Goal: Task Accomplishment & Management: Use online tool/utility

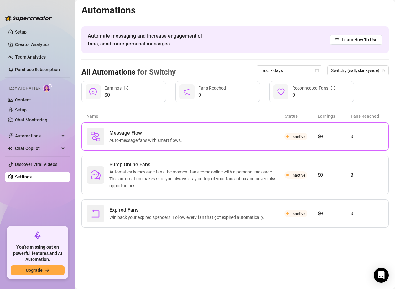
click at [176, 137] on span "Auto-message fans with smart flows." at bounding box center [146, 140] width 75 height 7
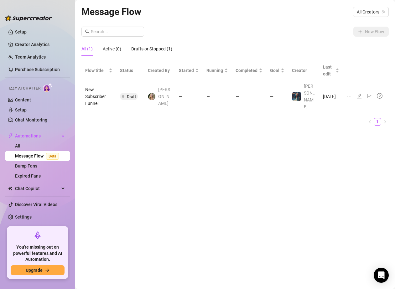
click at [90, 91] on td "New Subscriber Funnel" at bounding box center [98, 96] width 35 height 33
click at [328, 93] on td "[DATE]" at bounding box center [331, 96] width 24 height 33
click at [357, 94] on icon "edit" at bounding box center [358, 96] width 5 height 5
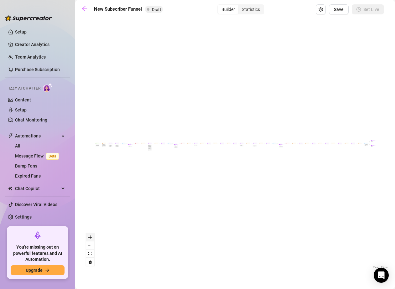
click at [90, 237] on icon "zoom in" at bounding box center [90, 237] width 4 height 4
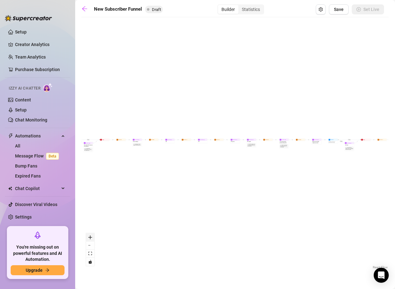
click at [90, 237] on icon "zoom in" at bounding box center [90, 237] width 4 height 4
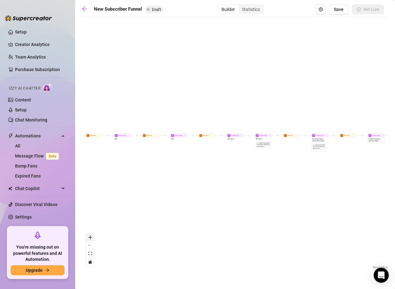
click at [90, 236] on icon "zoom in" at bounding box center [90, 237] width 4 height 4
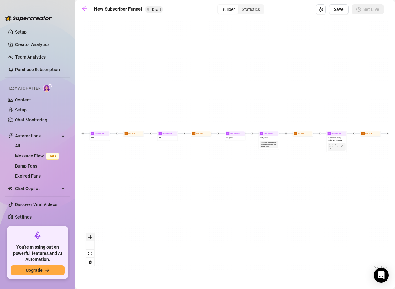
click at [90, 236] on icon "zoom in" at bounding box center [90, 237] width 4 height 4
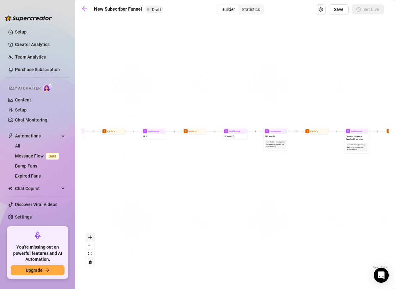
click at [90, 236] on icon "zoom in" at bounding box center [90, 237] width 4 height 4
click at [91, 236] on icon "zoom in" at bounding box center [90, 237] width 4 height 4
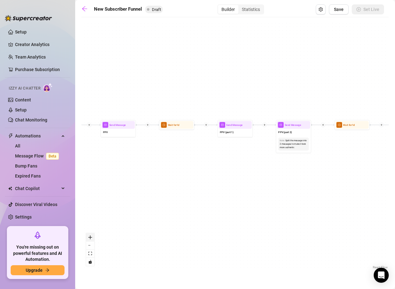
click at [91, 236] on icon "zoom in" at bounding box center [90, 237] width 4 height 4
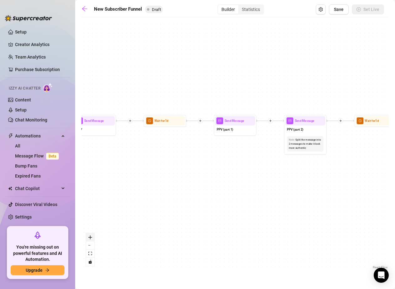
click at [91, 236] on icon "zoom in" at bounding box center [90, 237] width 4 height 4
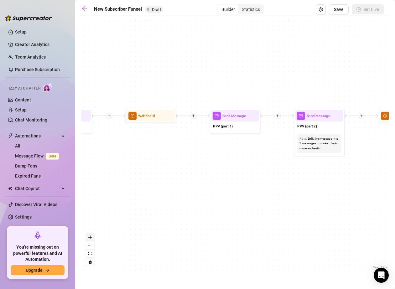
click at [91, 236] on icon "zoom in" at bounding box center [90, 237] width 4 height 4
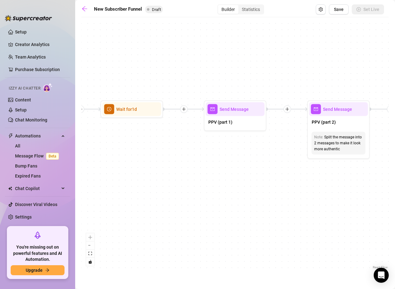
click at [91, 236] on div "React Flow controls" at bounding box center [90, 249] width 8 height 33
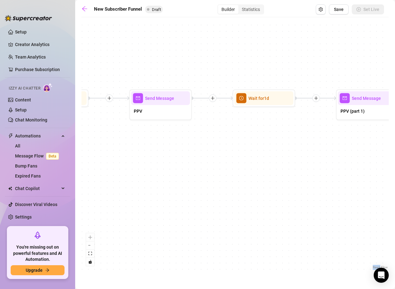
drag, startPoint x: 141, startPoint y: 155, endPoint x: 370, endPoint y: 142, distance: 230.1
click at [394, 139] on html "Setup Creator Analytics Team Analytics Purchase Subscription Izzy AI Chatter Co…" at bounding box center [197, 144] width 395 height 289
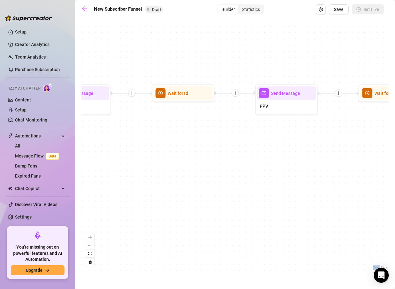
drag, startPoint x: 177, startPoint y: 150, endPoint x: 391, endPoint y: 170, distance: 215.0
click at [391, 170] on main "New Subscriber Funnel Draft Builder Statistics Save Set Live If True If True If…" at bounding box center [235, 144] width 320 height 289
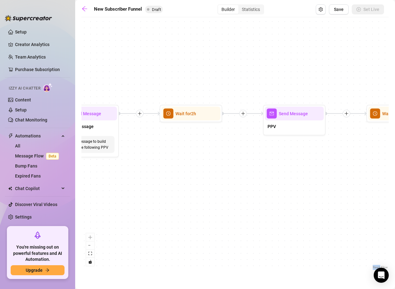
drag, startPoint x: 287, startPoint y: 172, endPoint x: 342, endPoint y: 170, distance: 55.1
click at [367, 172] on div "If True If True If True If False If False If False If True If False Merge Merge…" at bounding box center [234, 145] width 307 height 250
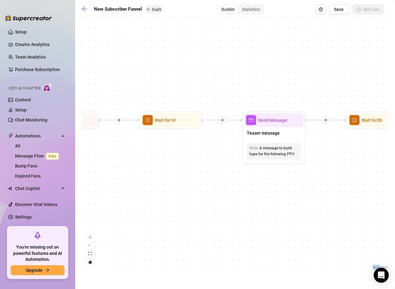
drag, startPoint x: 161, startPoint y: 166, endPoint x: 364, endPoint y: 165, distance: 203.8
click at [360, 166] on div "If True If True If True If False If False If False If True If False Merge Merge…" at bounding box center [234, 145] width 307 height 250
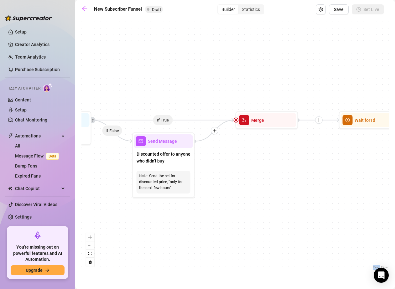
drag, startPoint x: 209, startPoint y: 163, endPoint x: 394, endPoint y: 162, distance: 185.0
click at [394, 165] on html "Setup Creator Analytics Team Analytics Purchase Subscription Izzy AI Chatter Co…" at bounding box center [197, 144] width 395 height 289
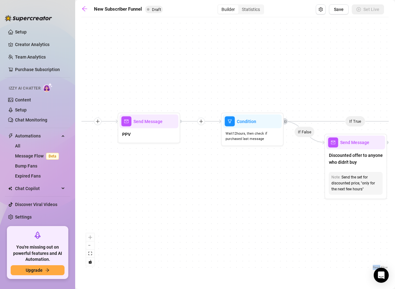
drag, startPoint x: 176, startPoint y: 168, endPoint x: 369, endPoint y: 165, distance: 193.1
click at [370, 166] on div "If True If True If True If False If False If False If True If False Merge Merge…" at bounding box center [234, 145] width 307 height 250
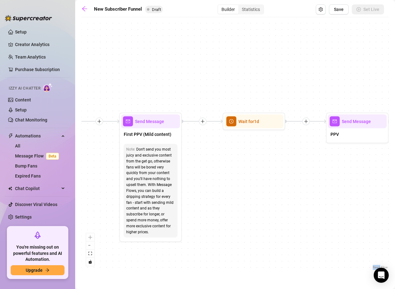
drag, startPoint x: 201, startPoint y: 170, endPoint x: 386, endPoint y: 172, distance: 185.6
click at [385, 172] on div "If True If True If True If False If False If False If True If False Merge Merge…" at bounding box center [234, 145] width 307 height 250
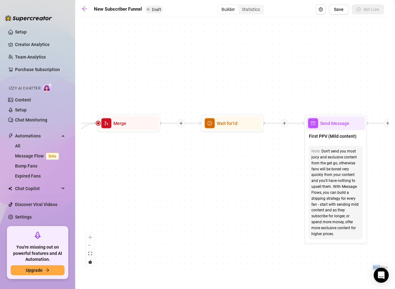
drag, startPoint x: 180, startPoint y: 167, endPoint x: 358, endPoint y: 167, distance: 178.4
click at [358, 168] on div "If True If True If True If False If False If False If True If False Merge Merge…" at bounding box center [234, 145] width 307 height 250
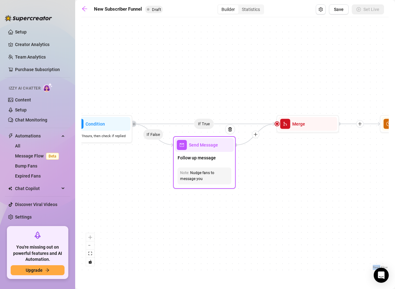
drag, startPoint x: 221, startPoint y: 166, endPoint x: 349, endPoint y: 174, distance: 128.3
click at [394, 179] on html "Setup Creator Analytics Team Analytics Purchase Subscription Izzy AI Chatter Co…" at bounding box center [197, 144] width 395 height 289
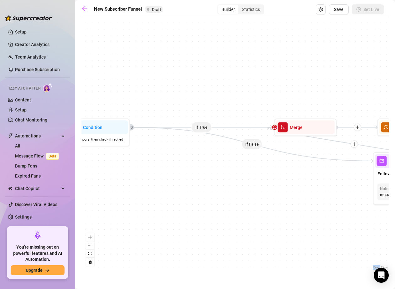
drag, startPoint x: 171, startPoint y: 169, endPoint x: 289, endPoint y: 173, distance: 118.1
click at [392, 177] on main "New Subscriber Funnel Draft Builder Statistics Save Set Live If True If True If…" at bounding box center [235, 144] width 320 height 289
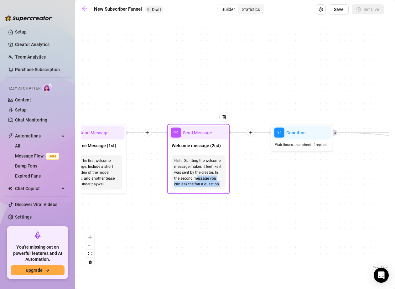
drag, startPoint x: 197, startPoint y: 180, endPoint x: 306, endPoint y: 184, distance: 109.3
click at [394, 187] on html "Setup Creator Analytics Team Analytics Purchase Subscription Izzy AI Chatter Co…" at bounding box center [197, 144] width 395 height 289
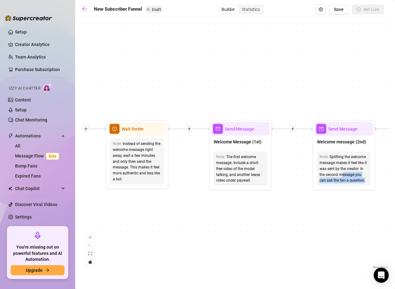
drag, startPoint x: 145, startPoint y: 232, endPoint x: 355, endPoint y: 225, distance: 210.1
click at [356, 228] on div "If True If True If True If False If False If False If True If False Merge Merge…" at bounding box center [234, 145] width 307 height 250
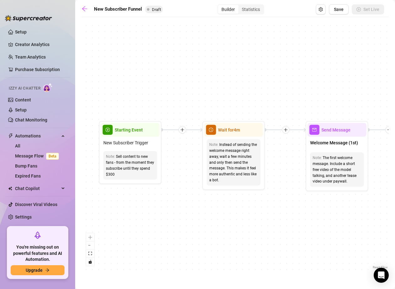
drag, startPoint x: 181, startPoint y: 228, endPoint x: 344, endPoint y: 213, distance: 163.4
click at [376, 216] on div "If True If True If True If False If False If False If True If False Merge Merge…" at bounding box center [234, 145] width 307 height 250
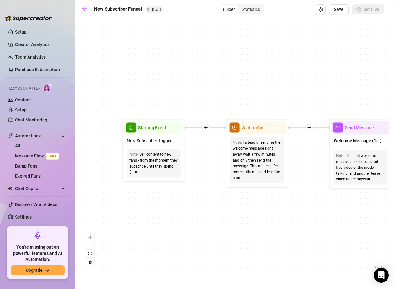
drag, startPoint x: 282, startPoint y: 201, endPoint x: 110, endPoint y: 210, distance: 171.5
click at [110, 210] on div "If True If True If True If False If False If False If True If False Merge Merge…" at bounding box center [234, 145] width 307 height 250
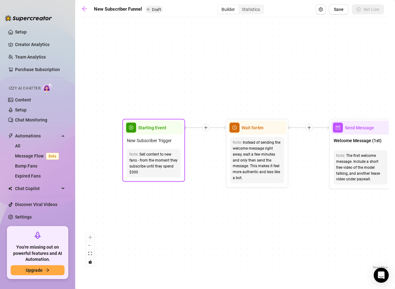
click at [156, 159] on div "Sell content to new fans - from the moment they subscribe until they spend $300" at bounding box center [153, 162] width 49 height 23
click at [160, 169] on div "Sell content to new fans - from the moment they subscribe until they spend $300" at bounding box center [153, 162] width 49 height 23
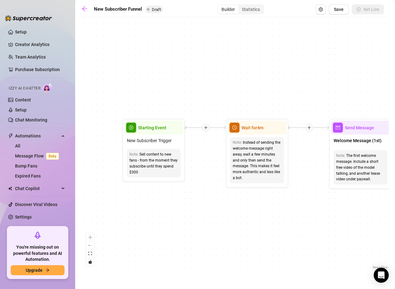
click at [198, 219] on div "If True If True If True If False If False If False If True If False Merge Merge…" at bounding box center [234, 145] width 307 height 250
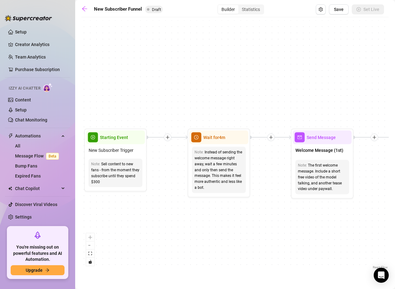
drag, startPoint x: 247, startPoint y: 218, endPoint x: 209, endPoint y: 228, distance: 39.4
click at [209, 228] on div "If True If True If True If False If False If False If True If False Merge Merge…" at bounding box center [234, 145] width 307 height 250
click at [224, 164] on div "Instead of sending the welcome message right away, wait a few minutes and only …" at bounding box center [218, 169] width 49 height 41
click at [223, 148] on div "Note: Instead of sending the welcome message right away, wait a few minutes and…" at bounding box center [219, 170] width 54 height 46
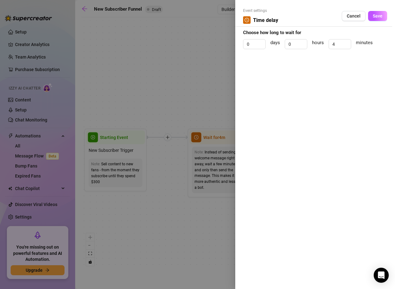
click at [176, 209] on div at bounding box center [197, 144] width 395 height 289
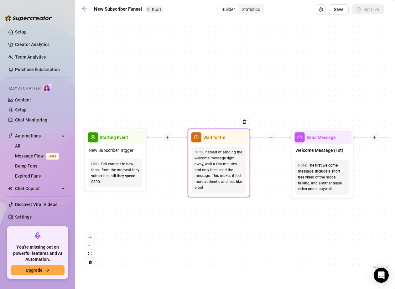
click at [202, 183] on div "Instead of sending the welcome message right away, wait a few minutes and only …" at bounding box center [218, 169] width 49 height 41
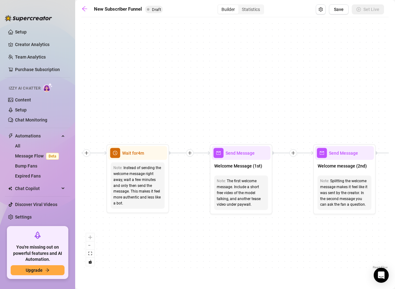
drag, startPoint x: 290, startPoint y: 244, endPoint x: 208, endPoint y: 260, distance: 82.6
click at [208, 260] on div "If True If True If True If False If False If False If True If False Merge Merge…" at bounding box center [234, 145] width 307 height 250
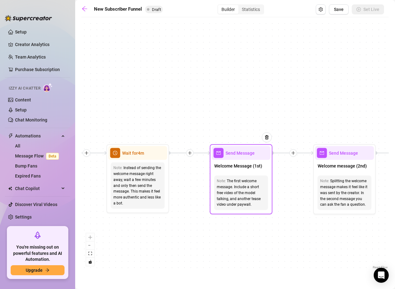
click at [247, 152] on span "Send Message" at bounding box center [239, 153] width 29 height 7
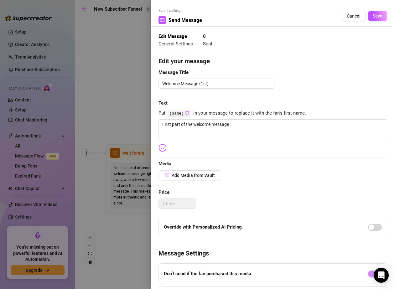
drag, startPoint x: 111, startPoint y: 257, endPoint x: 113, endPoint y: 246, distance: 11.2
click at [111, 256] on div at bounding box center [197, 144] width 395 height 289
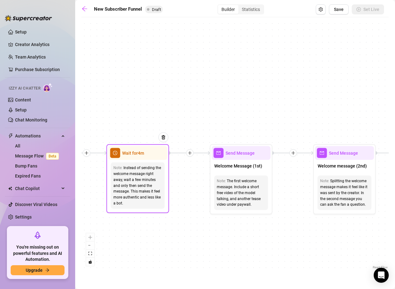
click at [141, 155] on span "Wait for 4m" at bounding box center [133, 153] width 22 height 7
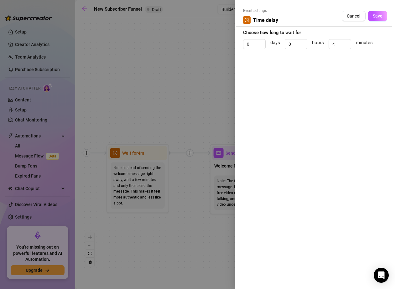
click at [139, 244] on div at bounding box center [197, 144] width 395 height 289
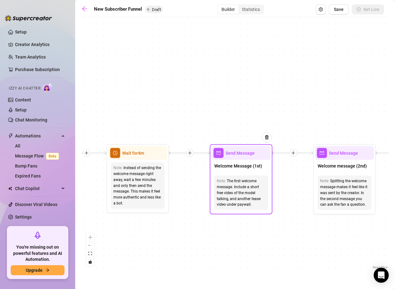
click at [243, 157] on div "Send Message" at bounding box center [241, 153] width 59 height 14
type textarea "First part of the welcome message"
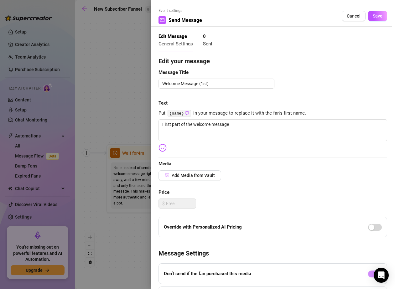
click at [110, 74] on div at bounding box center [197, 144] width 395 height 289
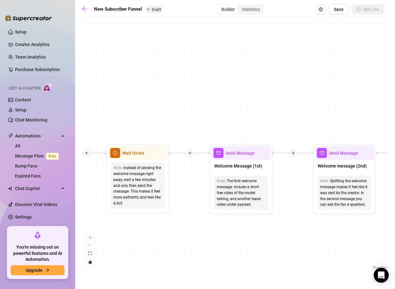
drag, startPoint x: 286, startPoint y: 251, endPoint x: 325, endPoint y: 245, distance: 39.0
click at [286, 251] on div "If True If True If True If False If False If False If True If False Merge Merge…" at bounding box center [234, 145] width 307 height 250
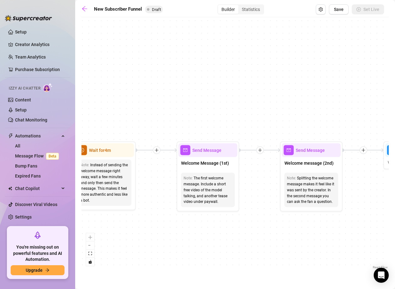
drag, startPoint x: 342, startPoint y: 244, endPoint x: 156, endPoint y: 241, distance: 186.2
click at [162, 242] on div "If True If True If True If False If False If False If True If False Merge Merge…" at bounding box center [234, 145] width 307 height 250
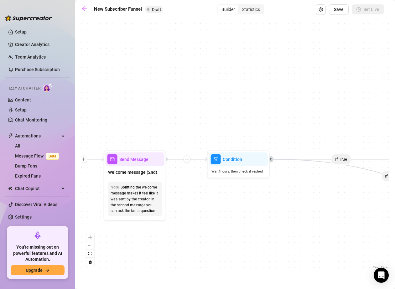
drag, startPoint x: 279, startPoint y: 220, endPoint x: 237, endPoint y: 232, distance: 44.7
click at [237, 232] on div "If True If True If True If False If False If False If True If False Merge Merge…" at bounding box center [234, 145] width 307 height 250
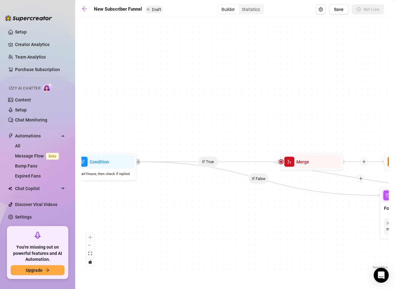
drag, startPoint x: 306, startPoint y: 210, endPoint x: 188, endPoint y: 207, distance: 118.0
click at [188, 207] on div "If True If True If True If False If False If False If True If False Merge Merge…" at bounding box center [234, 145] width 307 height 250
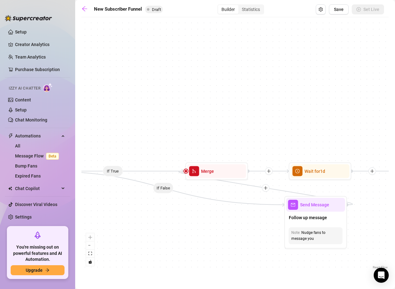
drag, startPoint x: 328, startPoint y: 211, endPoint x: 222, endPoint y: 220, distance: 106.5
click at [222, 220] on div "If True If True If True If False If False If False If True If False Merge Merge…" at bounding box center [234, 145] width 307 height 250
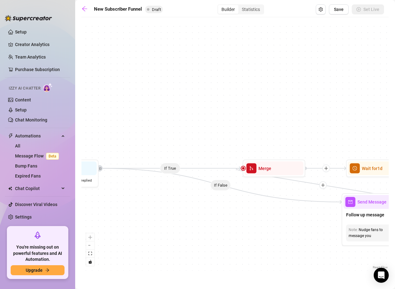
drag, startPoint x: 151, startPoint y: 222, endPoint x: 322, endPoint y: 217, distance: 171.6
click at [322, 217] on div "If True If True If True If False If False If False If True If False Merge Merge…" at bounding box center [234, 145] width 307 height 250
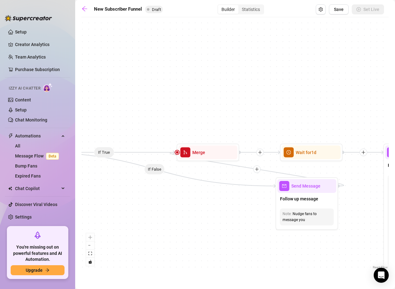
drag, startPoint x: 339, startPoint y: 221, endPoint x: 190, endPoint y: 206, distance: 150.3
click at [190, 206] on div "If True If True If True If False If False If False If True If False Merge Merge…" at bounding box center [234, 145] width 307 height 250
click at [206, 154] on div "Merge" at bounding box center [207, 153] width 59 height 14
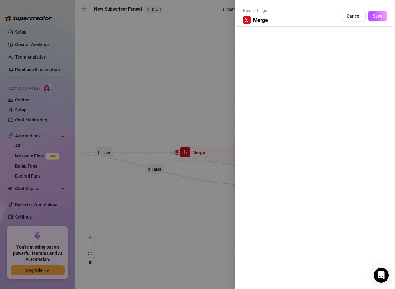
click at [154, 241] on div at bounding box center [197, 144] width 395 height 289
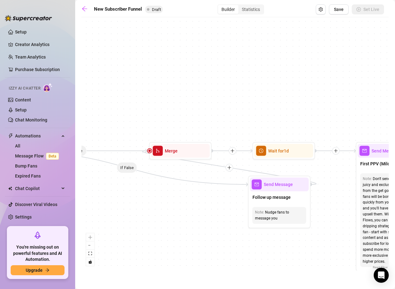
drag, startPoint x: 178, startPoint y: 222, endPoint x: 150, endPoint y: 219, distance: 28.7
click at [150, 220] on div "If True If True If True If False If False If False If True If False Merge Merge…" at bounding box center [234, 145] width 307 height 250
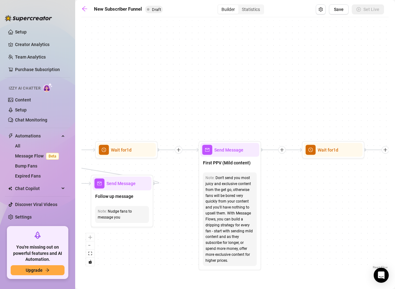
drag, startPoint x: 317, startPoint y: 207, endPoint x: 161, endPoint y: 207, distance: 156.2
click at [161, 207] on div "If True If True If True If False If False If False If True If False Merge Merge…" at bounding box center [234, 145] width 307 height 250
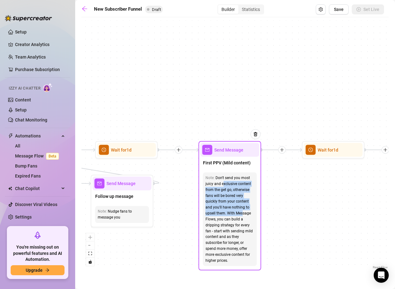
drag, startPoint x: 222, startPoint y: 184, endPoint x: 241, endPoint y: 215, distance: 36.5
click at [241, 215] on div "Don't send you most juicy and exclusive content from the get go, otherwise fans…" at bounding box center [229, 219] width 49 height 89
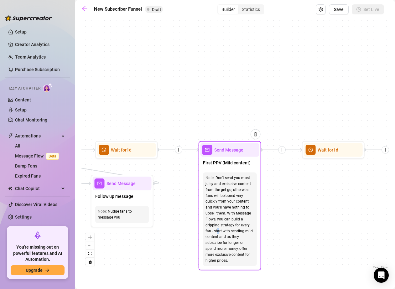
click at [218, 230] on div "Don't send you most juicy and exclusive content from the get go, otherwise fans…" at bounding box center [229, 219] width 49 height 89
click at [213, 213] on div "Don't send you most juicy and exclusive content from the get go, otherwise fans…" at bounding box center [229, 219] width 49 height 89
drag, startPoint x: 210, startPoint y: 212, endPoint x: 216, endPoint y: 219, distance: 9.2
click at [216, 218] on div "Don't send you most juicy and exclusive content from the get go, otherwise fans…" at bounding box center [229, 219] width 49 height 89
click at [215, 223] on div "Don't send you most juicy and exclusive content from the get go, otherwise fans…" at bounding box center [229, 219] width 49 height 89
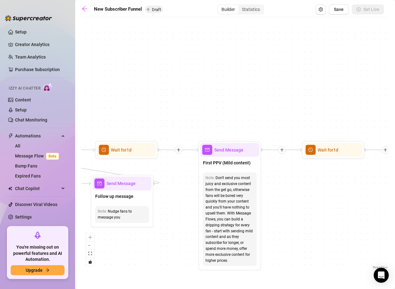
click at [288, 252] on div "If True If True If True If False If False If False If True If False Merge Merge…" at bounding box center [234, 145] width 307 height 250
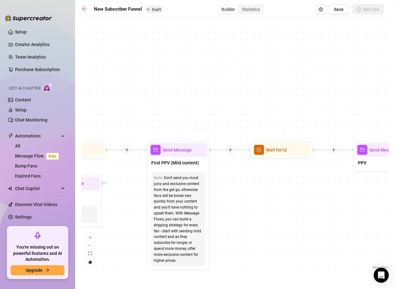
drag, startPoint x: 336, startPoint y: 244, endPoint x: 252, endPoint y: 246, distance: 83.6
click at [252, 246] on div "If True If True If True If False If False If False If True If False Merge Merge…" at bounding box center [234, 145] width 307 height 250
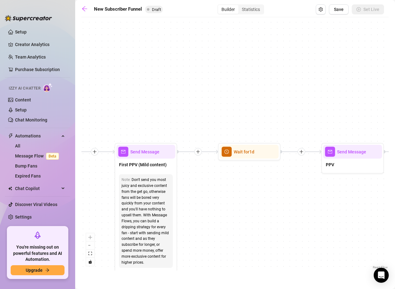
drag, startPoint x: 307, startPoint y: 224, endPoint x: 175, endPoint y: 241, distance: 133.1
click at [185, 241] on div "If True If True If True If False If False If False If True If False Merge Merge…" at bounding box center [234, 145] width 307 height 250
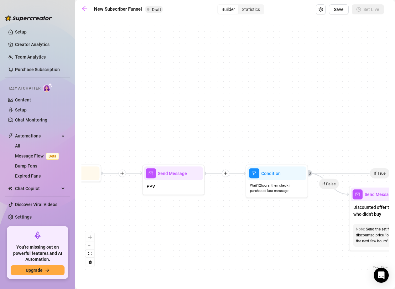
drag, startPoint x: 259, startPoint y: 230, endPoint x: 208, endPoint y: 233, distance: 51.1
click at [208, 233] on div "If True If True If True If False If False If False If True If False Merge Merge…" at bounding box center [234, 145] width 307 height 250
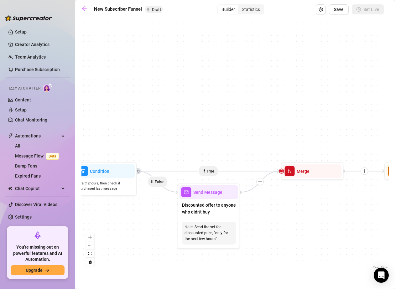
drag, startPoint x: 317, startPoint y: 233, endPoint x: 165, endPoint y: 217, distance: 153.0
click at [158, 230] on div "If True If True If True If False If False If False If True If False Merge Merge…" at bounding box center [234, 145] width 307 height 250
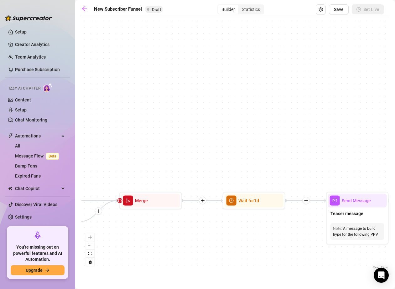
drag, startPoint x: 306, startPoint y: 213, endPoint x: 145, endPoint y: 244, distance: 163.4
click at [145, 244] on div "If True If True If True If False If False If False If True If False Merge Merge…" at bounding box center [234, 145] width 307 height 250
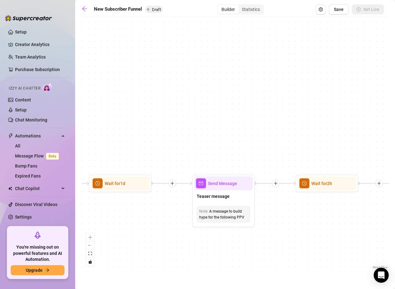
drag, startPoint x: 291, startPoint y: 232, endPoint x: 163, endPoint y: 213, distance: 130.0
click at [159, 214] on div "If True If True If True If False If False If False If True If False Merge Merge…" at bounding box center [234, 145] width 307 height 250
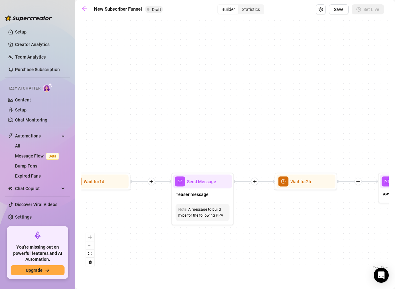
drag, startPoint x: 302, startPoint y: 217, endPoint x: 121, endPoint y: 215, distance: 180.9
click at [121, 215] on div "If True If True If True If False If False If False If True If False Merge Merge…" at bounding box center [234, 145] width 307 height 250
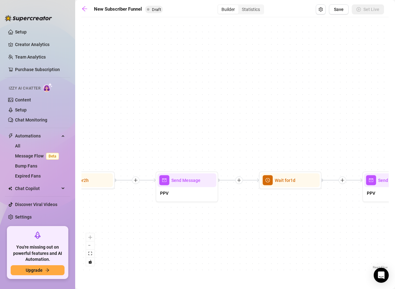
drag, startPoint x: 228, startPoint y: 216, endPoint x: 163, endPoint y: 215, distance: 65.4
click at [163, 215] on div "If True If True If True If False If False If False If True If False Merge Merge…" at bounding box center [234, 145] width 307 height 250
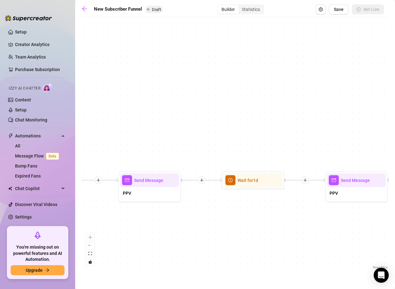
drag, startPoint x: 255, startPoint y: 215, endPoint x: 151, endPoint y: 214, distance: 103.6
click at [144, 214] on div "If True If True If True If False If False If False If True If False Merge Merge…" at bounding box center [234, 145] width 307 height 250
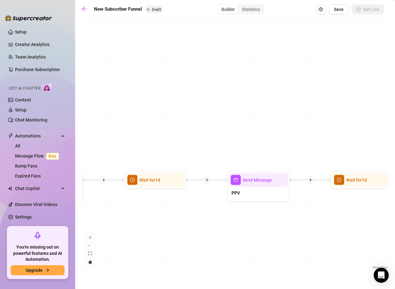
drag, startPoint x: 261, startPoint y: 217, endPoint x: 193, endPoint y: 215, distance: 67.9
click at [146, 215] on div "If True If True If True If False If False If False If True If False Merge Merge…" at bounding box center [234, 145] width 307 height 250
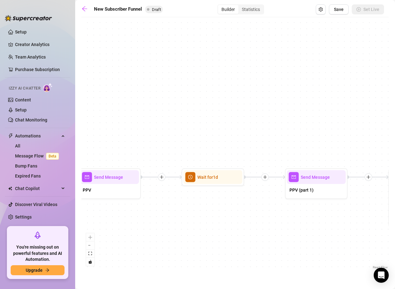
drag, startPoint x: 237, startPoint y: 217, endPoint x: 216, endPoint y: 215, distance: 21.1
click at [171, 214] on div "If True If True If True If False If False If False If True If False Merge Merge…" at bounding box center [234, 145] width 307 height 250
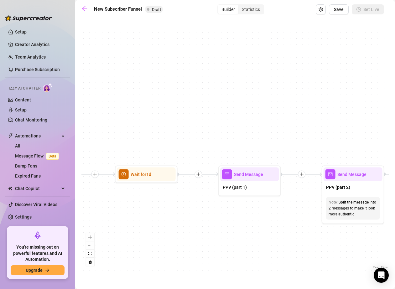
drag, startPoint x: 253, startPoint y: 216, endPoint x: 187, endPoint y: 214, distance: 66.1
click at [187, 214] on div "If True If True If True If False If False If False If True If False Merge Merge…" at bounding box center [234, 145] width 307 height 250
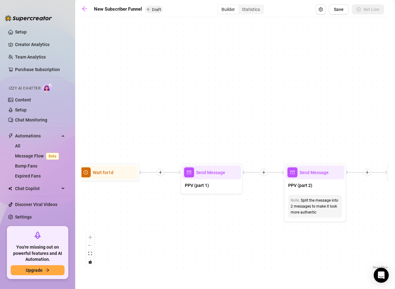
drag, startPoint x: 272, startPoint y: 231, endPoint x: 137, endPoint y: 225, distance: 135.7
click at [140, 225] on div "If True If True If True If False If False If False If True If False Merge Merge…" at bounding box center [234, 145] width 307 height 250
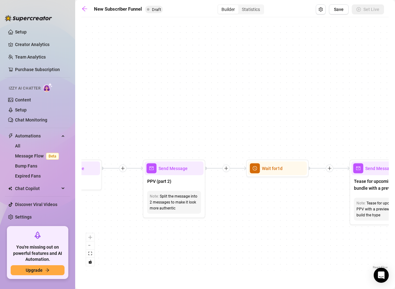
drag, startPoint x: 287, startPoint y: 227, endPoint x: 157, endPoint y: 224, distance: 130.5
click at [164, 225] on div "If True If True If True If False If False If False If True If False Merge Merge…" at bounding box center [234, 145] width 307 height 250
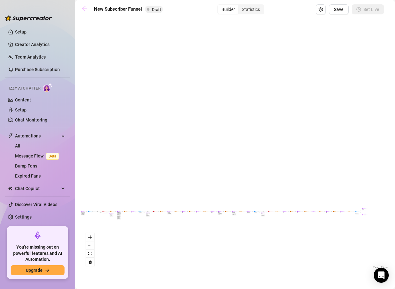
click at [85, 9] on icon "arrow-left" at bounding box center [84, 8] width 5 height 5
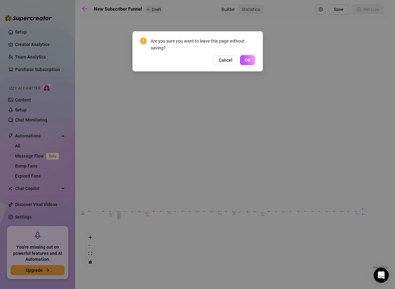
click at [245, 61] on span "OK" at bounding box center [247, 60] width 6 height 5
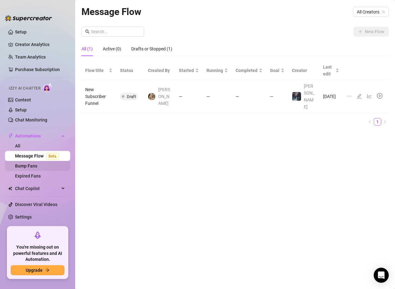
click at [29, 165] on link "Bump Fans" at bounding box center [26, 165] width 22 height 5
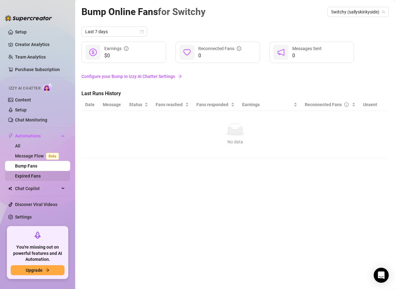
click at [29, 175] on link "Expired Fans" at bounding box center [28, 175] width 26 height 5
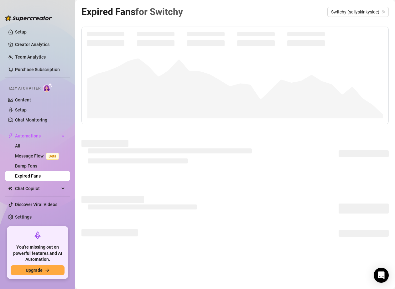
drag, startPoint x: 181, startPoint y: 190, endPoint x: 167, endPoint y: 182, distance: 15.6
click at [180, 190] on div at bounding box center [234, 199] width 307 height 118
